Goal: Task Accomplishment & Management: Manage account settings

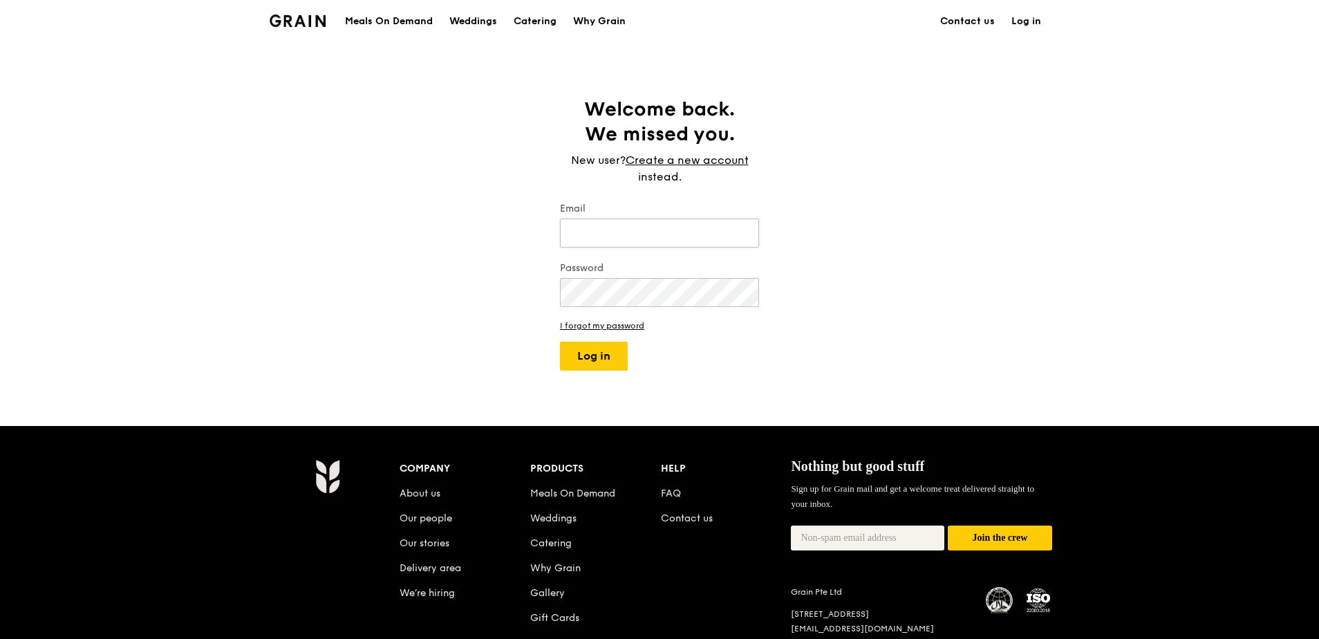
click at [588, 238] on input "Email" at bounding box center [659, 232] width 199 height 29
type input "sarah.lam@fil.com"
click at [560, 341] on button "Log in" at bounding box center [594, 355] width 68 height 29
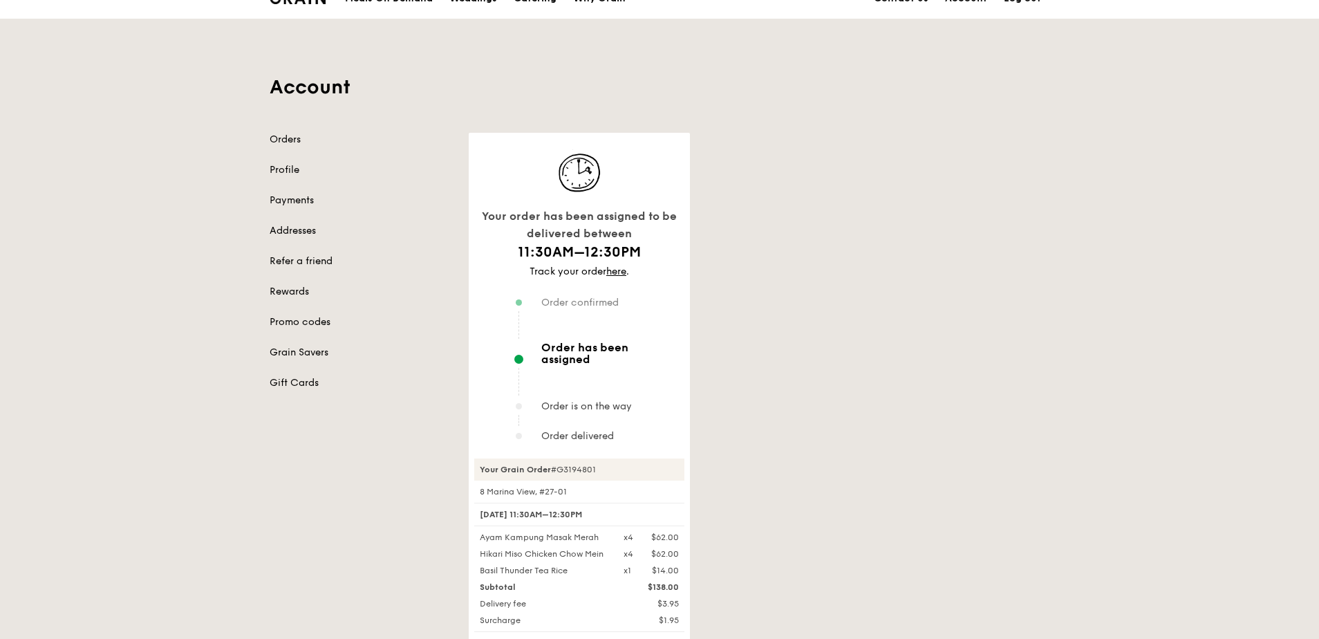
scroll to position [69, 0]
